Goal: Task Accomplishment & Management: Complete application form

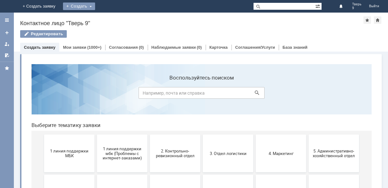
click at [95, 8] on div "Создать" at bounding box center [79, 7] width 32 height 8
click at [112, 20] on link "Заявка" at bounding box center [88, 19] width 48 height 8
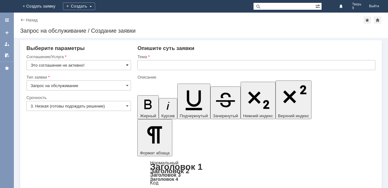
click at [128, 65] on span at bounding box center [127, 65] width 3 height 5
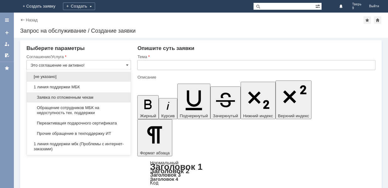
click at [80, 97] on span "Заявка по отложенным чекам" at bounding box center [79, 97] width 96 height 5
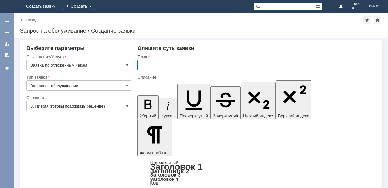
click at [142, 63] on input "text" at bounding box center [256, 65] width 238 height 10
click at [127, 64] on span at bounding box center [127, 65] width 3 height 5
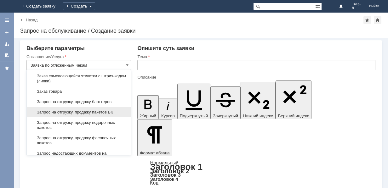
scroll to position [214, 0]
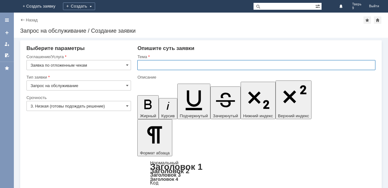
click at [152, 68] on input "text" at bounding box center [256, 65] width 238 height 10
type input "Заявка по отложенным чекам"
type input "Блоттеры"
